Goal: Information Seeking & Learning: Learn about a topic

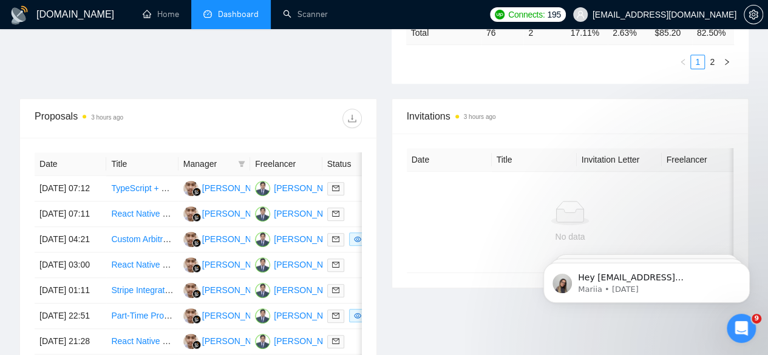
scroll to position [443, 0]
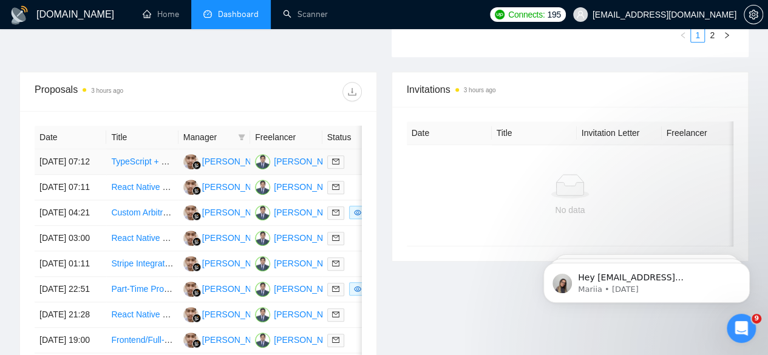
click at [141, 157] on link "TypeScript + Browser Automation Engineer" at bounding box center [192, 162] width 162 height 10
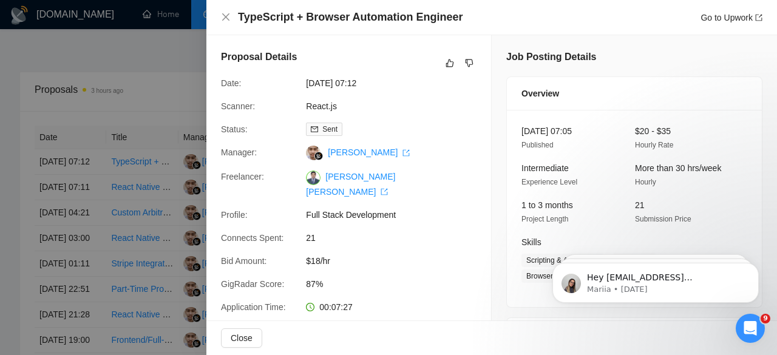
click at [134, 181] on div at bounding box center [388, 177] width 777 height 355
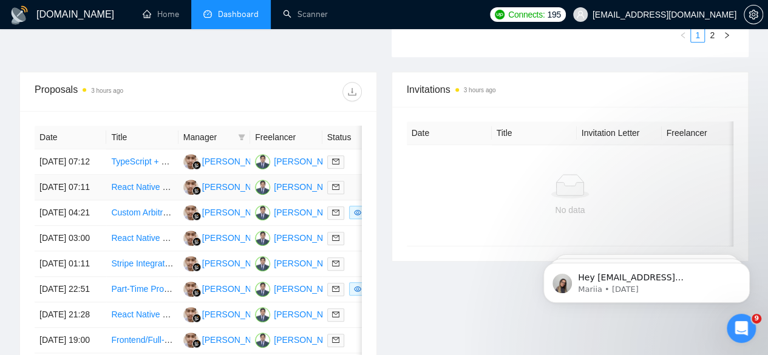
click at [134, 182] on link "React Native + Node.js Developer for On-Demand Delivery App MVP" at bounding box center [241, 187] width 260 height 10
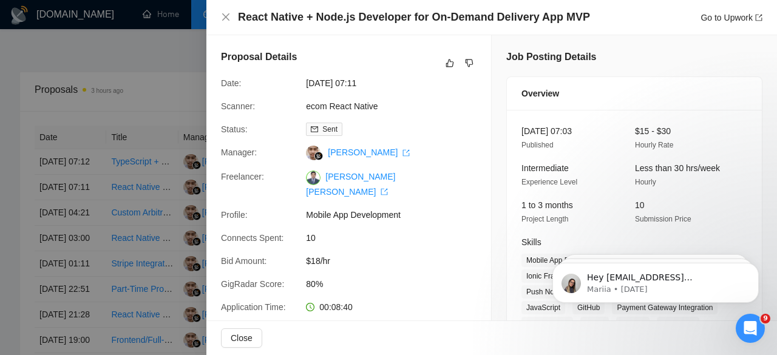
click at [123, 218] on div at bounding box center [388, 177] width 777 height 355
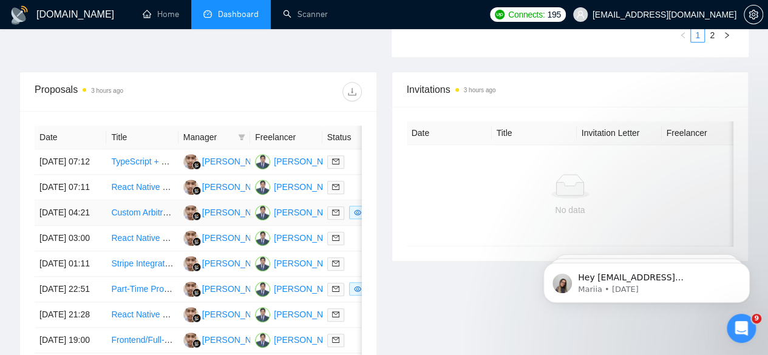
click at [123, 217] on link "Custom Arbitrage Trading Bot Developer for Binance, Coinbase, Kukoin and Bybit" at bounding box center [264, 213] width 307 height 10
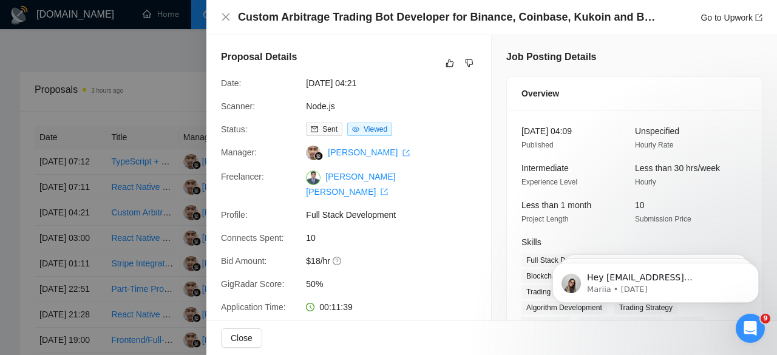
click at [138, 256] on div at bounding box center [388, 177] width 777 height 355
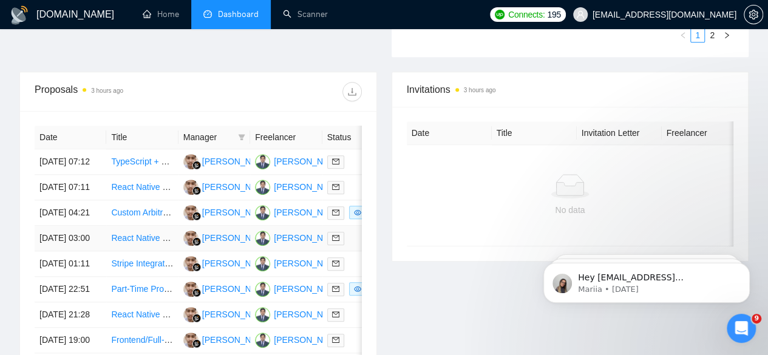
click at [138, 243] on link "React Native Developer for Quick Feature Build" at bounding box center [200, 238] width 179 height 10
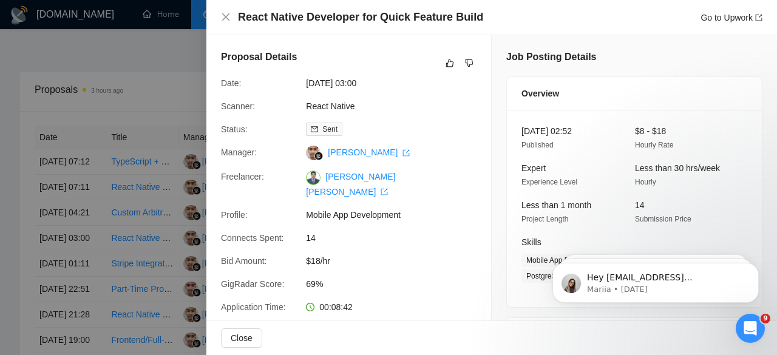
click at [0, 95] on div at bounding box center [388, 177] width 777 height 355
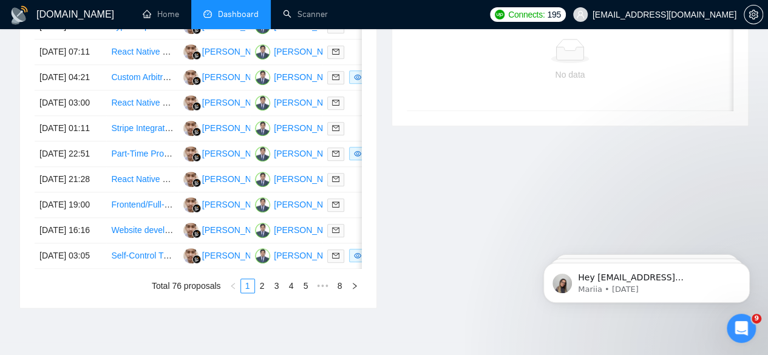
scroll to position [613, 0]
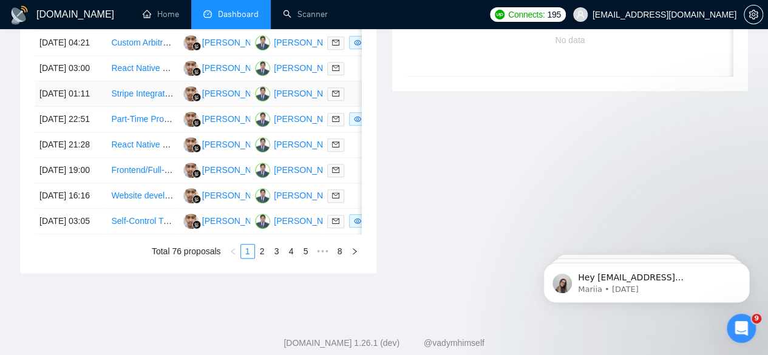
click at [137, 98] on link "Stripe Integration (FastAPI + React)" at bounding box center [178, 94] width 135 height 10
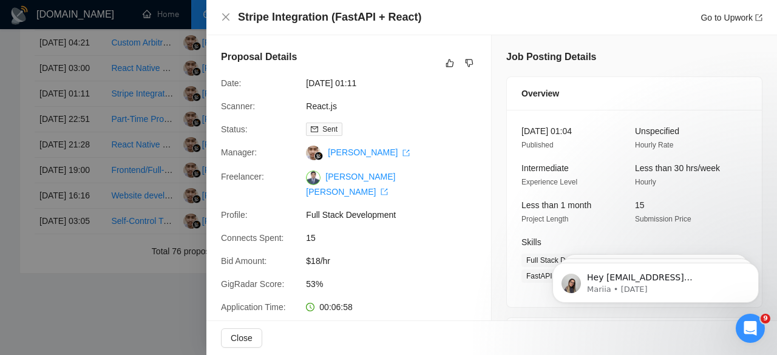
click at [135, 199] on div at bounding box center [388, 177] width 777 height 355
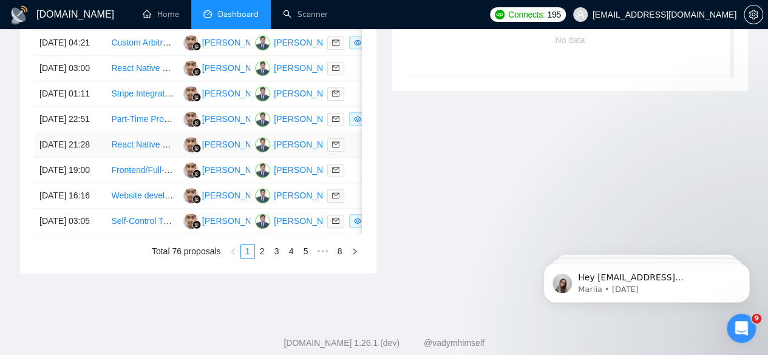
click at [126, 149] on link "React Native (Expo, TypeScript) Engineer / WordPress/WooCommerce Integration" at bounding box center [266, 145] width 310 height 10
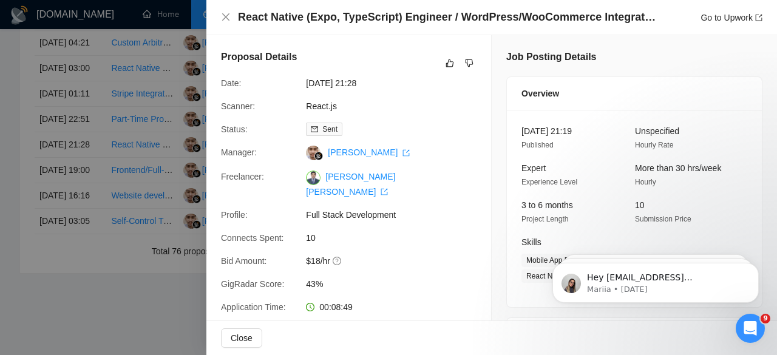
click at [131, 234] on div at bounding box center [388, 177] width 777 height 355
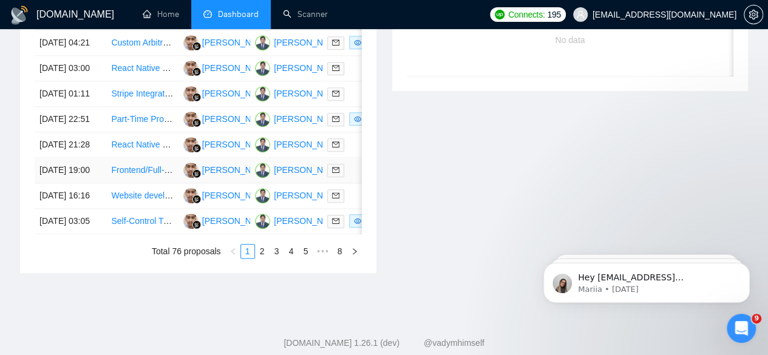
click at [131, 175] on link "Frontend/Full-Stack Developer Needed to Complete a Web App (Marketplace-Style P…" at bounding box center [286, 170] width 350 height 10
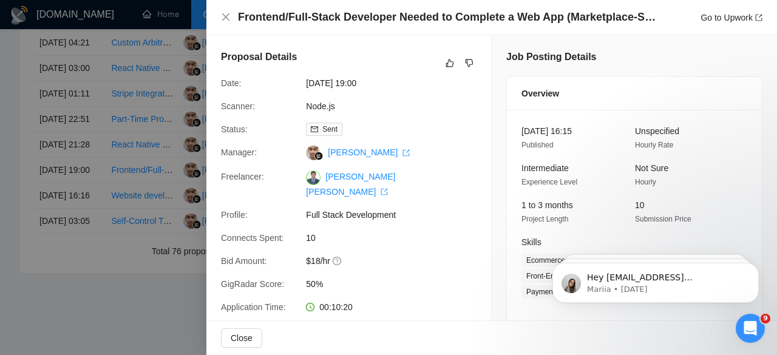
click at [140, 273] on div at bounding box center [388, 177] width 777 height 355
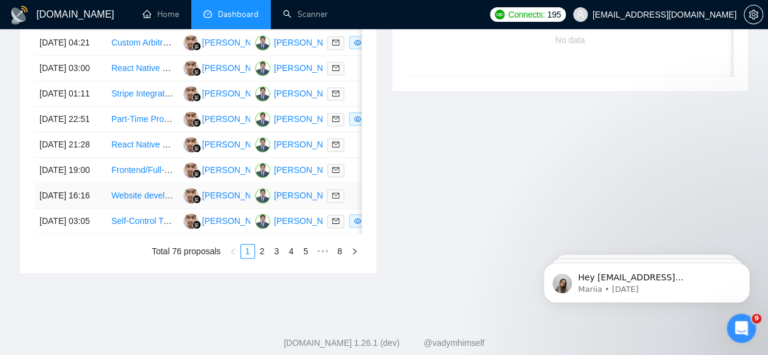
click at [128, 200] on link "Website development" at bounding box center [151, 196] width 81 height 10
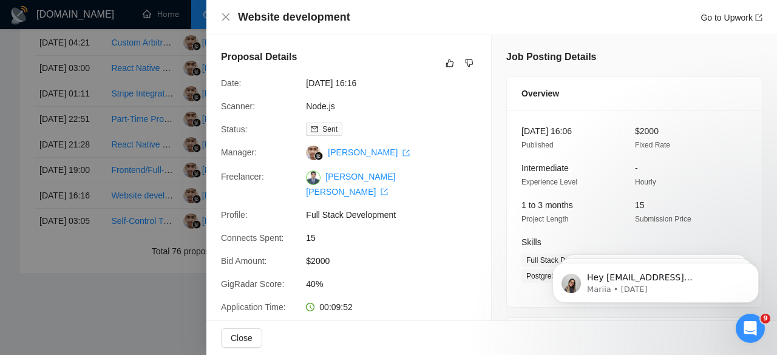
drag, startPoint x: 152, startPoint y: 295, endPoint x: 146, endPoint y: 302, distance: 9.5
click at [146, 302] on div at bounding box center [388, 177] width 777 height 355
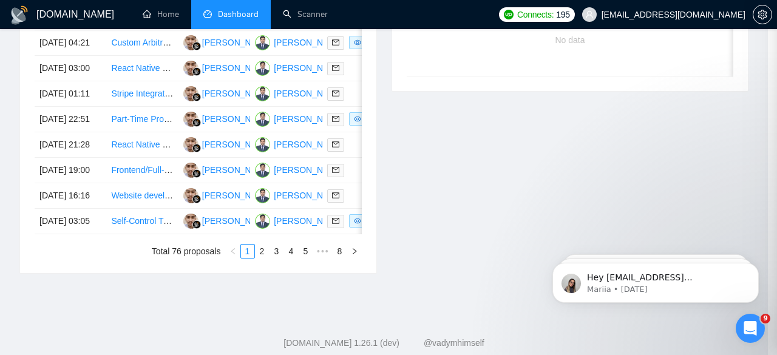
click at [146, 302] on div at bounding box center [388, 177] width 777 height 355
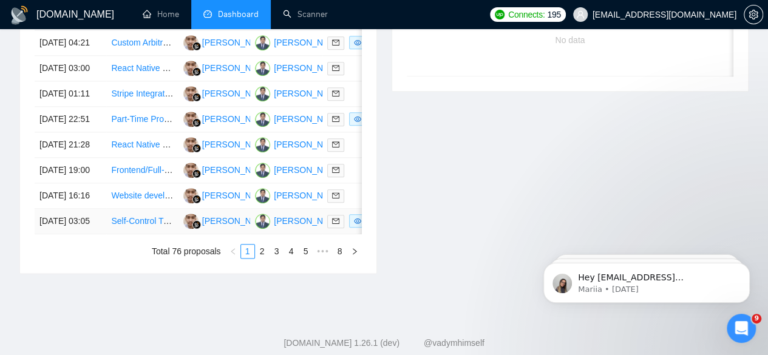
click at [140, 226] on link "Self-Control Timer App & App Blocking (iOS + Android)" at bounding box center [214, 221] width 206 height 10
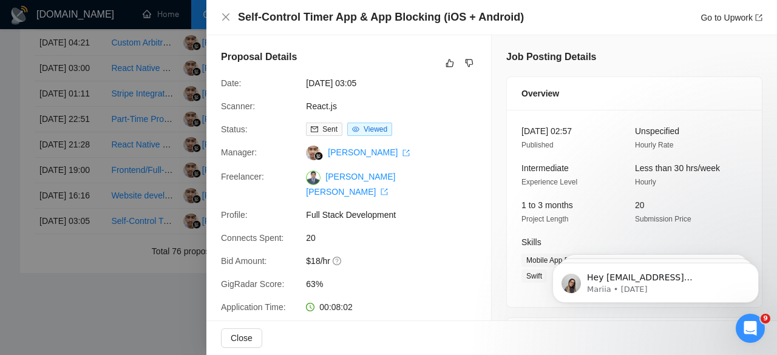
click at [101, 342] on div at bounding box center [388, 177] width 777 height 355
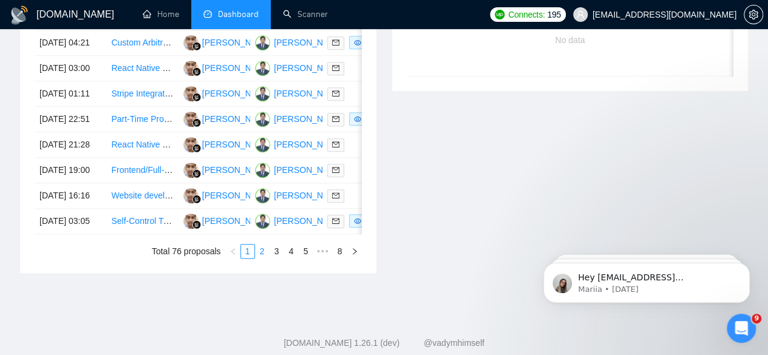
click at [264, 258] on link "2" at bounding box center [262, 251] width 13 height 13
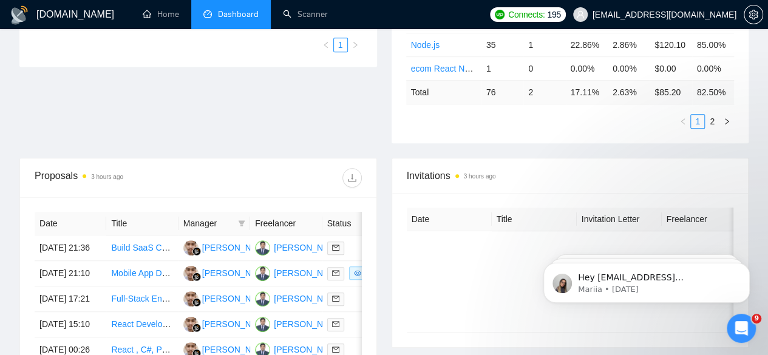
scroll to position [364, 0]
